Goal: Communication & Community: Answer question/provide support

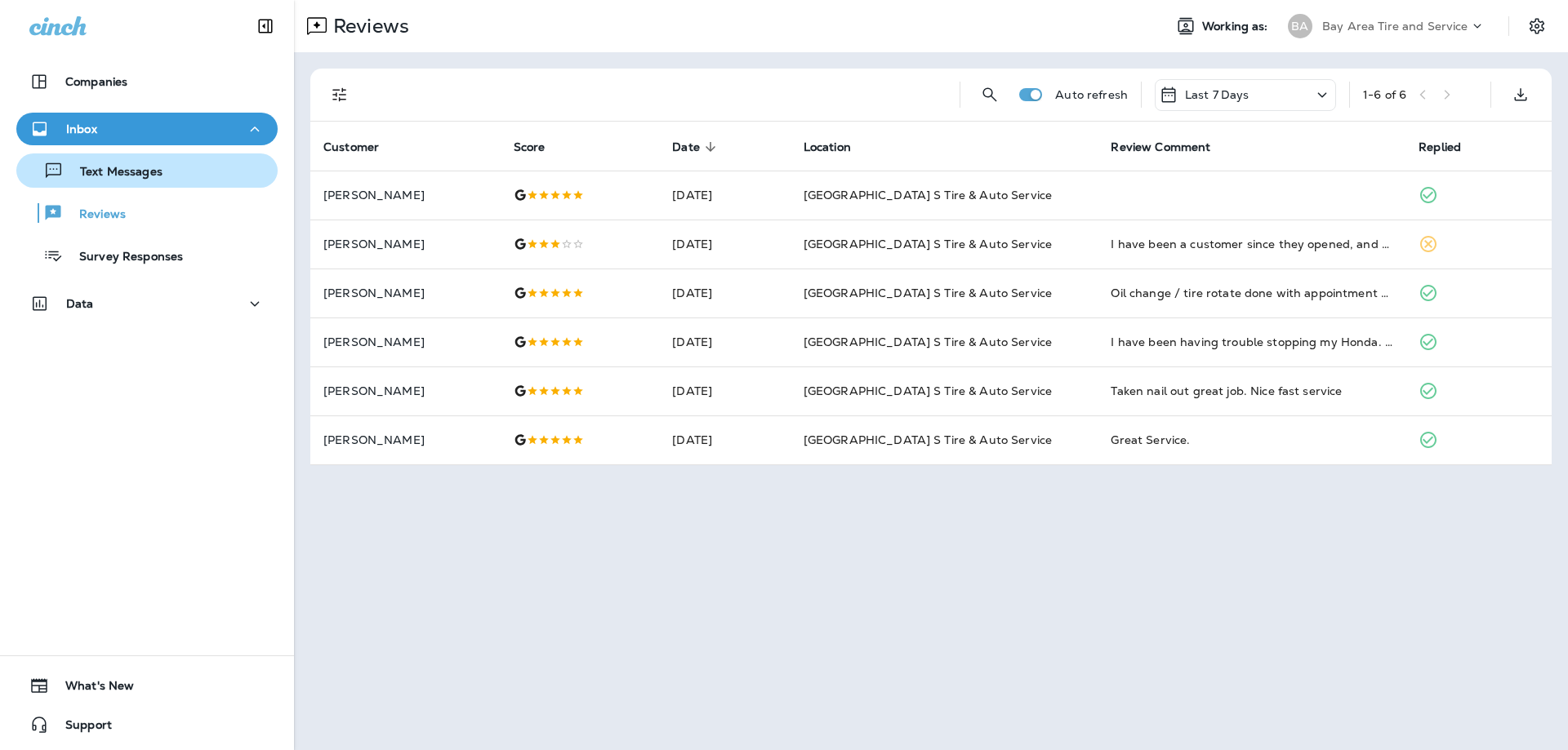
click at [98, 171] on p "Text Messages" at bounding box center [113, 172] width 99 height 15
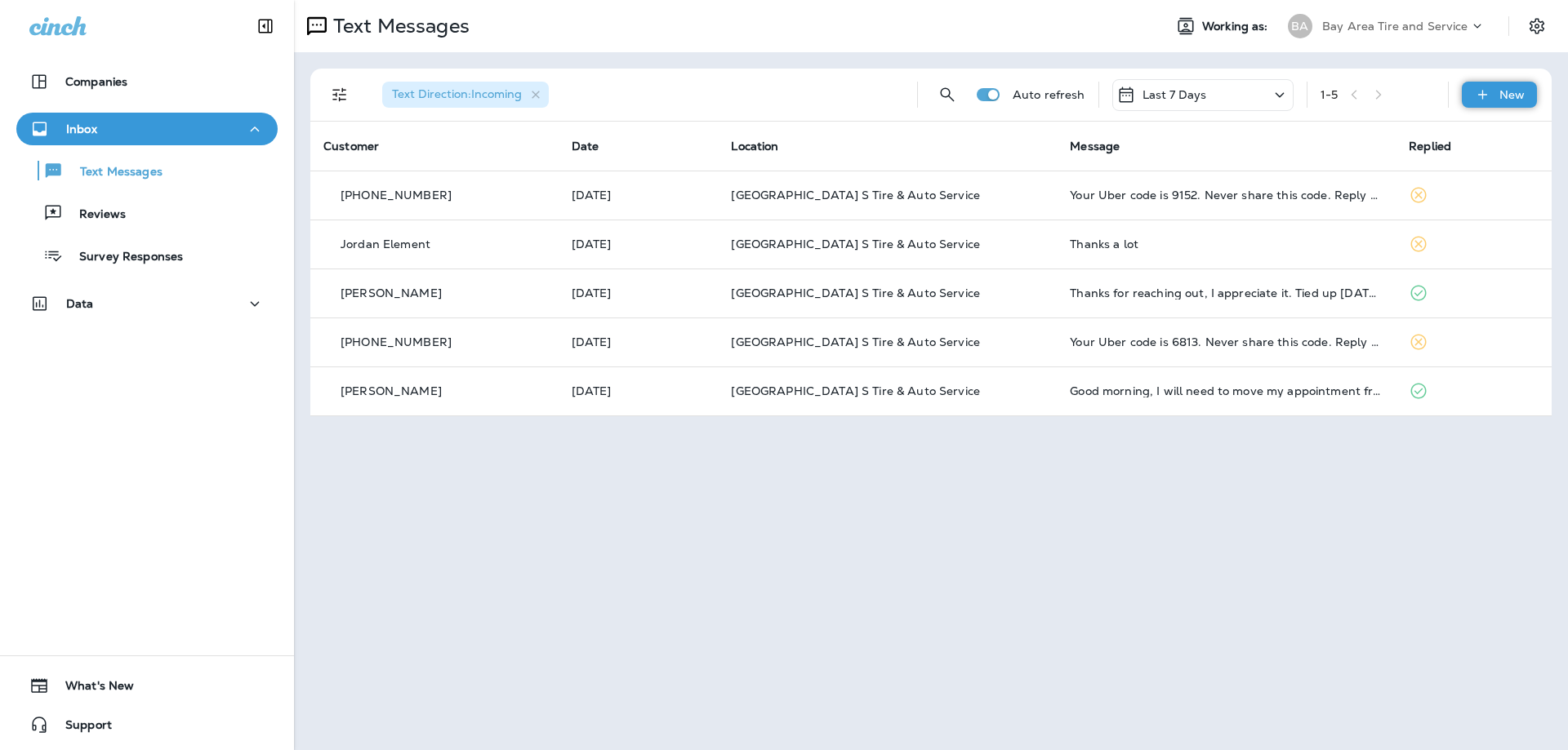
click at [1508, 96] on p "New" at bounding box center [1512, 94] width 25 height 13
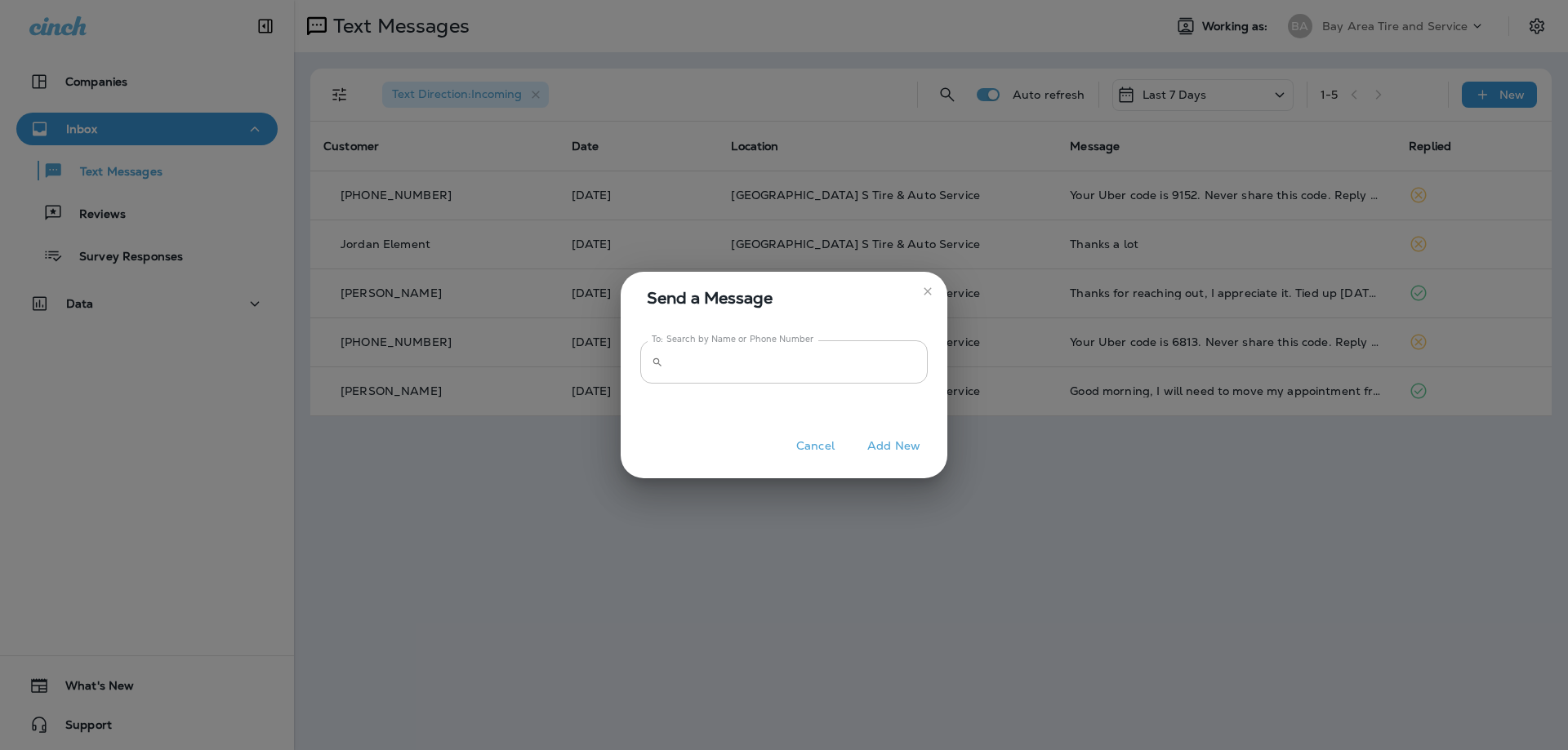
click at [657, 362] on icon at bounding box center [657, 362] width 12 height 12
click at [675, 362] on input "To: Search by Name or Phone Number" at bounding box center [798, 362] width 258 height 43
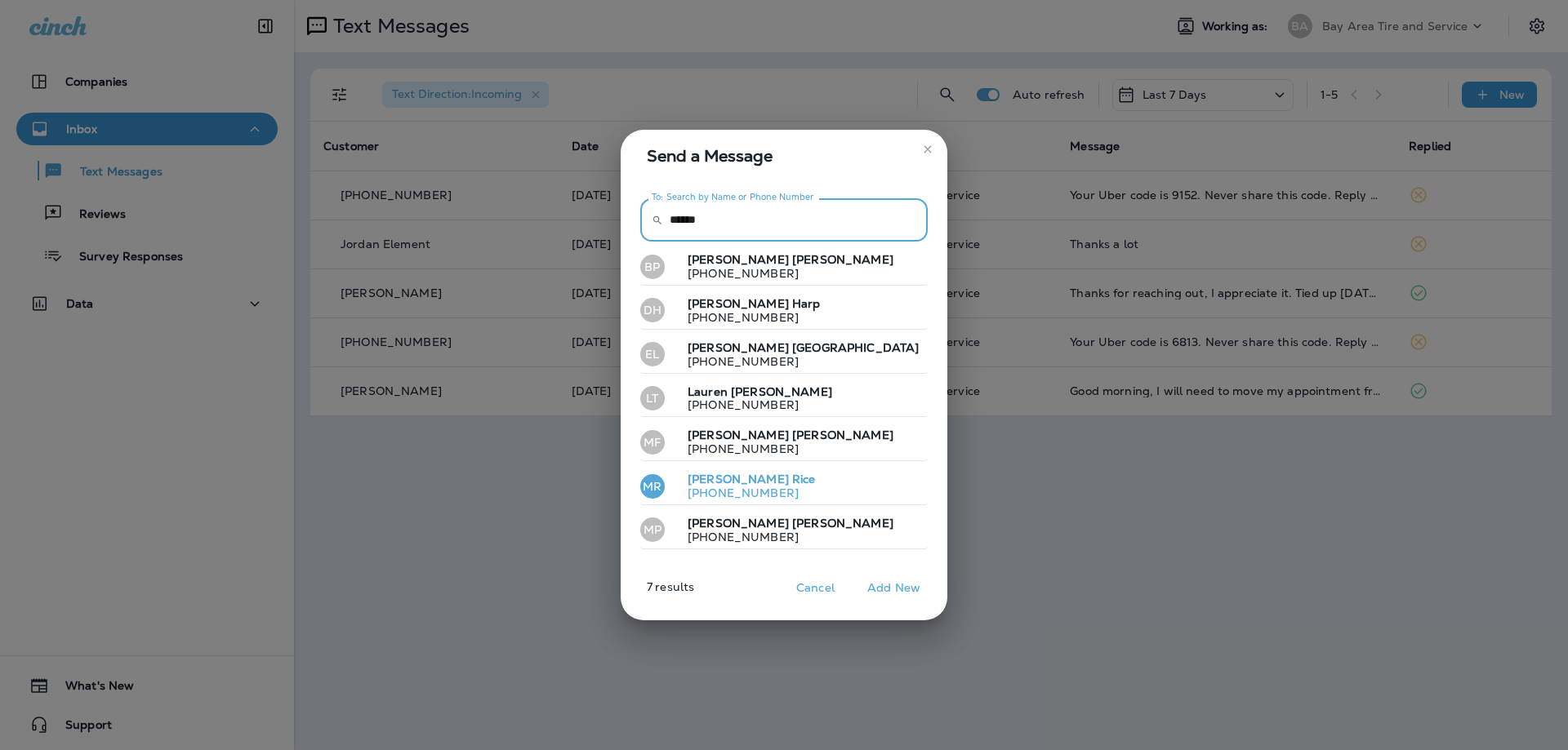
type input "******"
click at [793, 484] on span "Rice" at bounding box center [804, 479] width 23 height 14
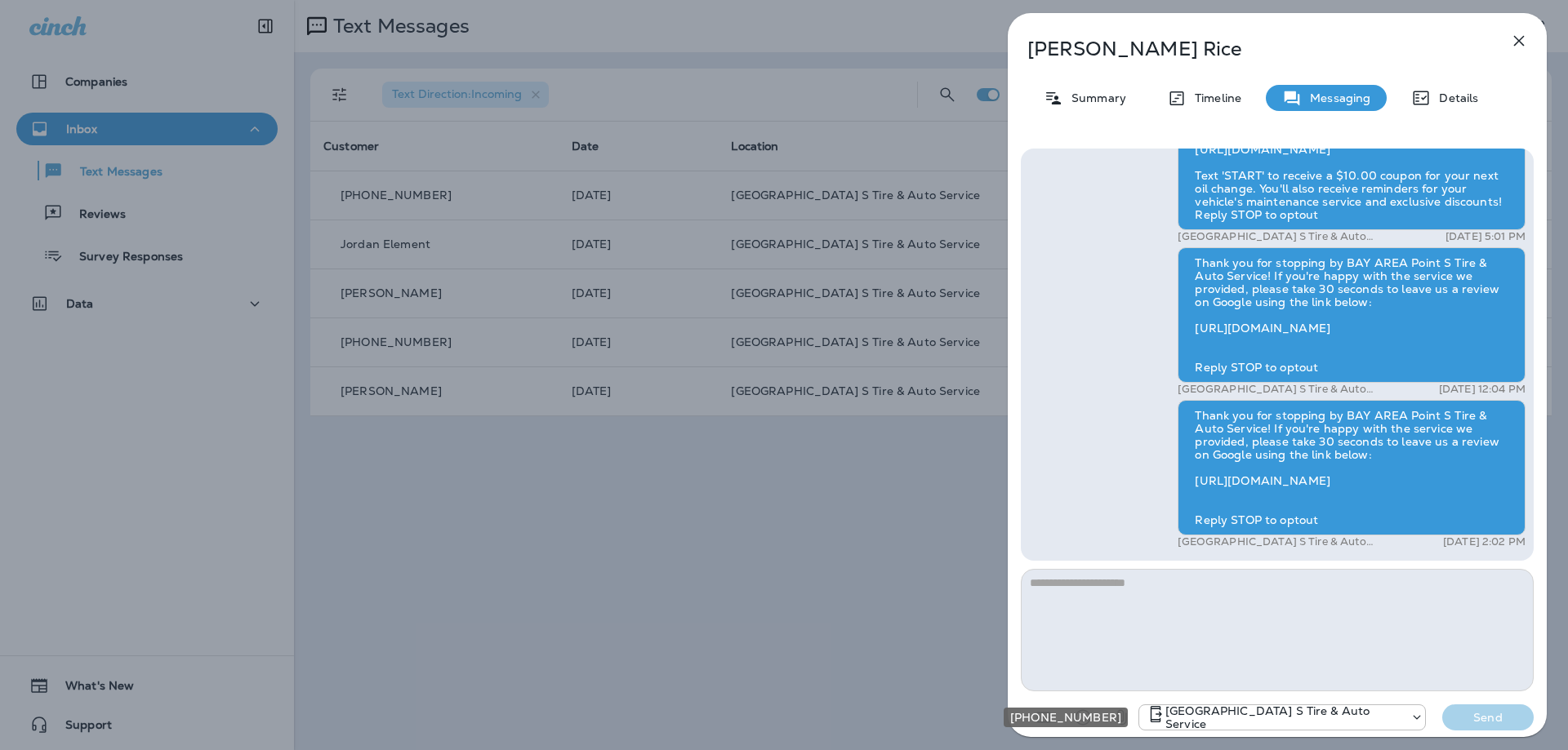
click at [1260, 721] on p "[GEOGRAPHIC_DATA] S Tire & Auto Service" at bounding box center [1283, 717] width 237 height 26
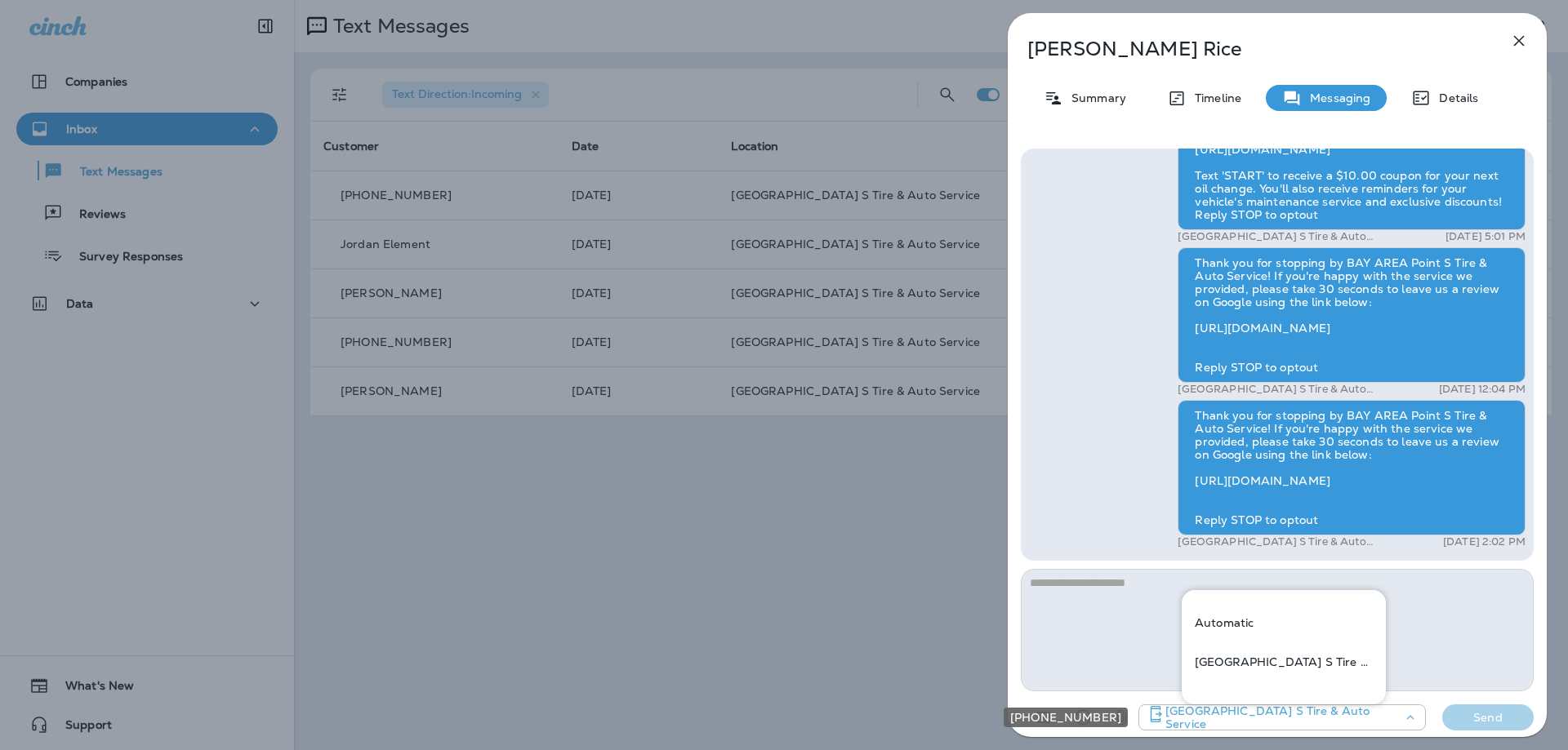
click at [1212, 707] on p "[GEOGRAPHIC_DATA] S Tire & Auto Service" at bounding box center [1283, 717] width 237 height 26
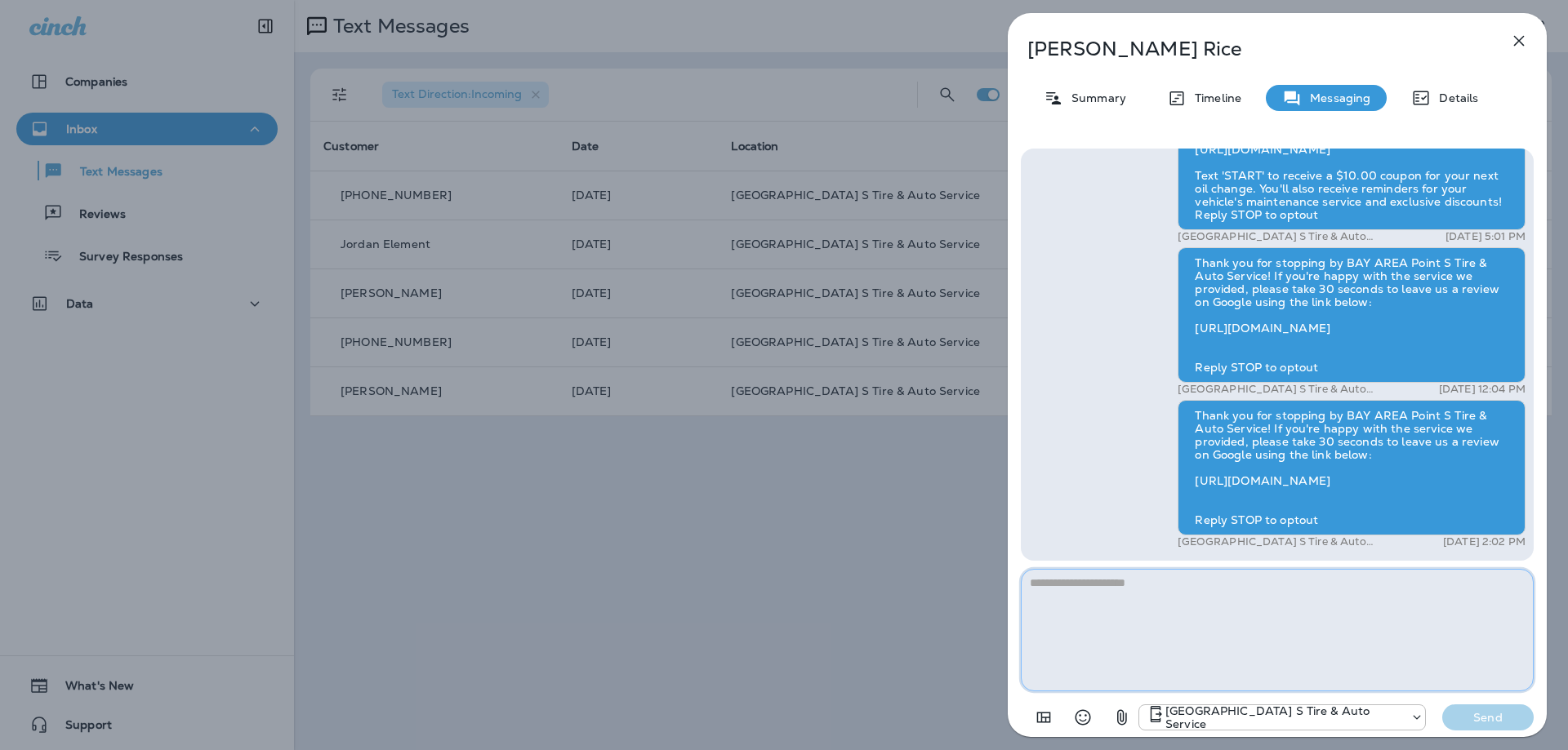
click at [1053, 584] on textarea at bounding box center [1277, 630] width 513 height 122
type textarea "**********"
click at [1498, 719] on p "Send" at bounding box center [1488, 718] width 68 height 14
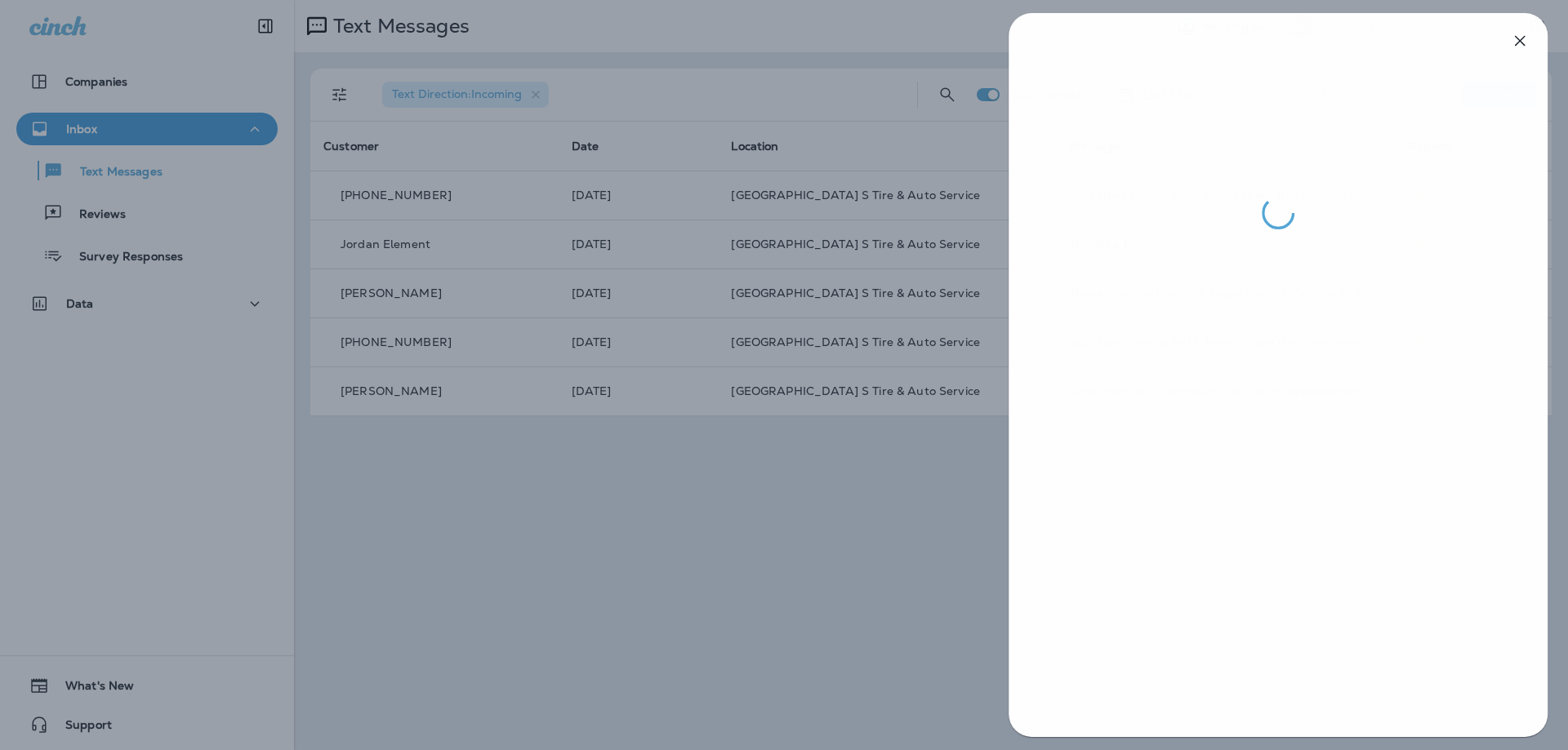
click at [110, 210] on div at bounding box center [784, 375] width 1568 height 750
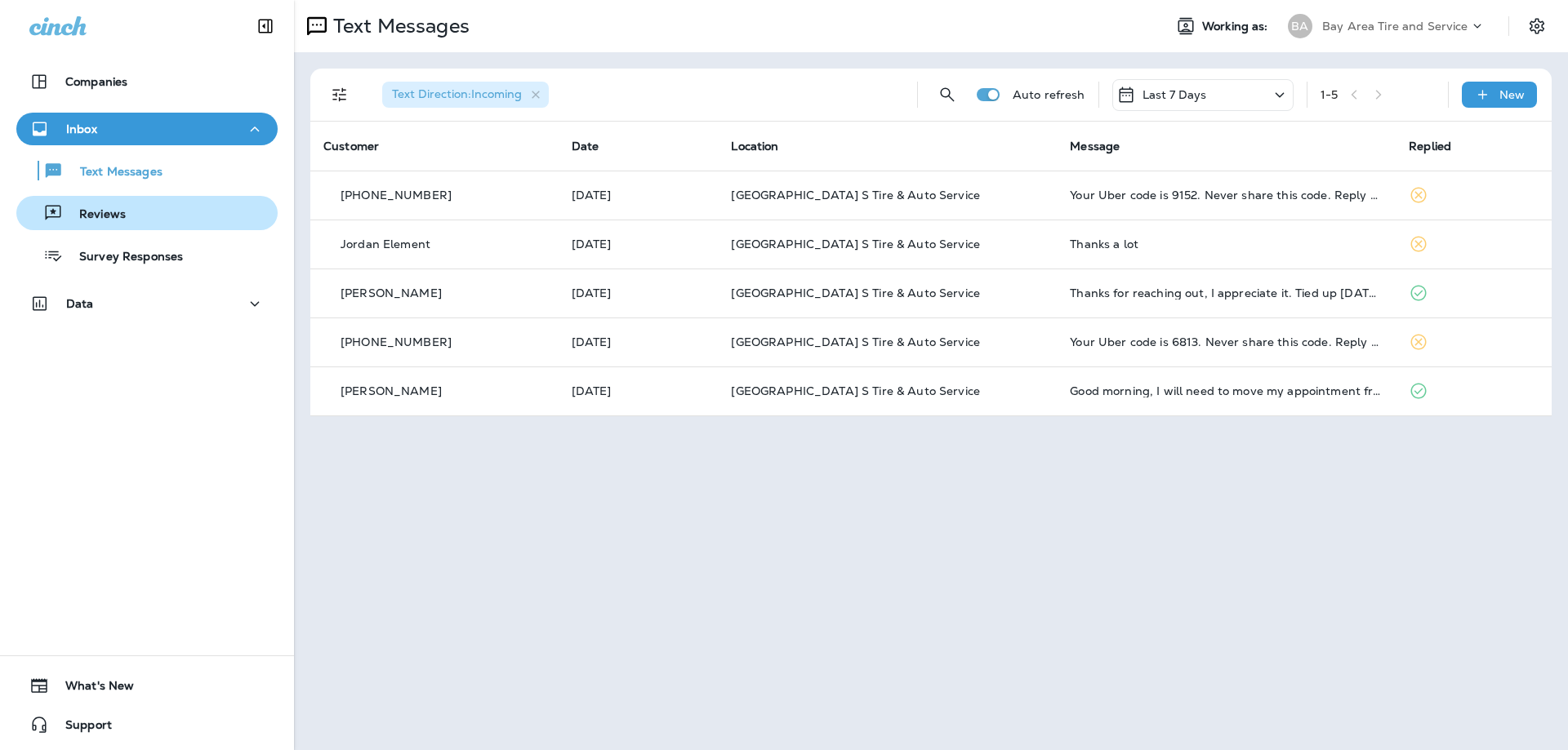
click at [109, 215] on p "Reviews" at bounding box center [94, 215] width 63 height 15
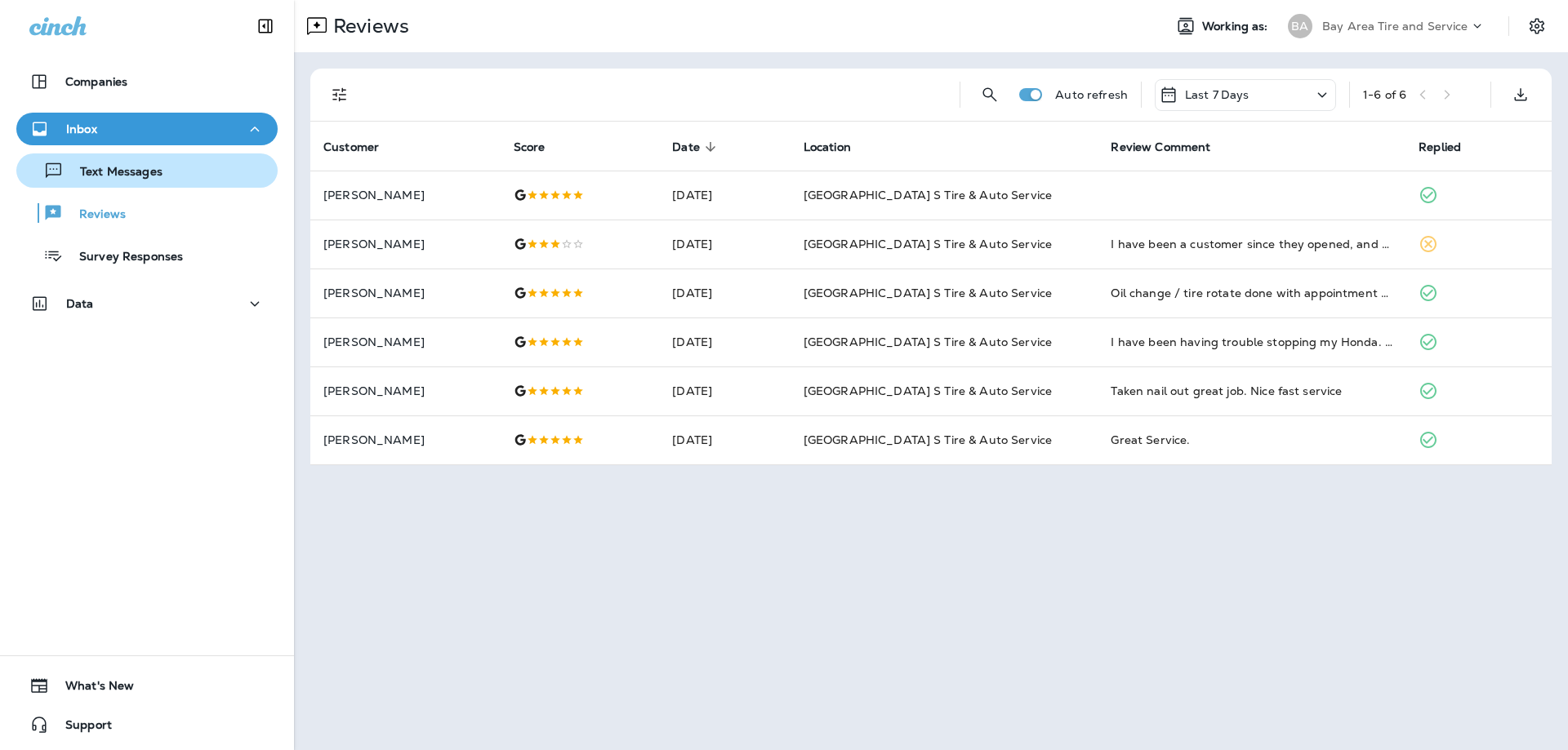
click at [88, 175] on p "Text Messages" at bounding box center [113, 172] width 99 height 15
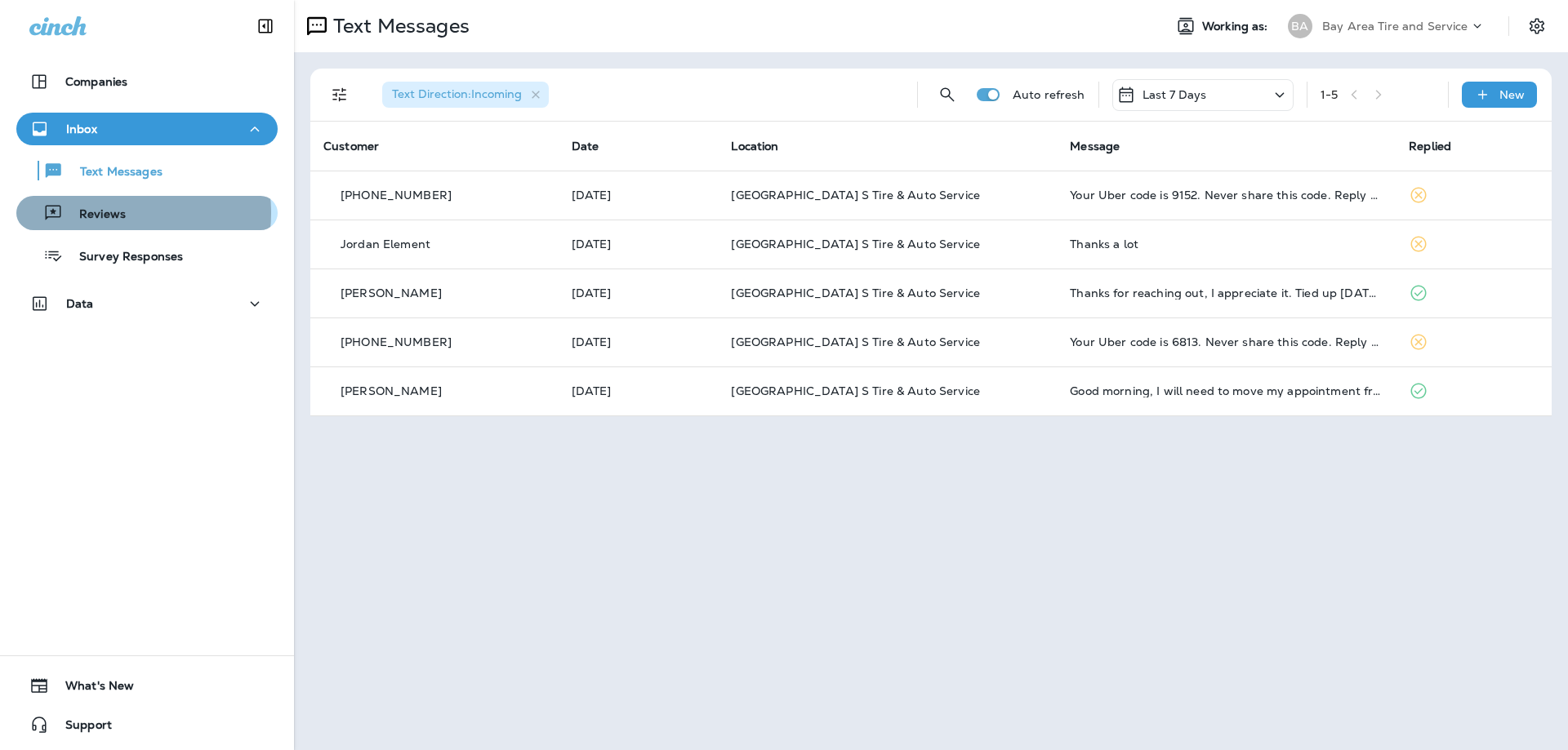
click at [109, 213] on p "Reviews" at bounding box center [94, 215] width 63 height 15
